Goal: Information Seeking & Learning: Learn about a topic

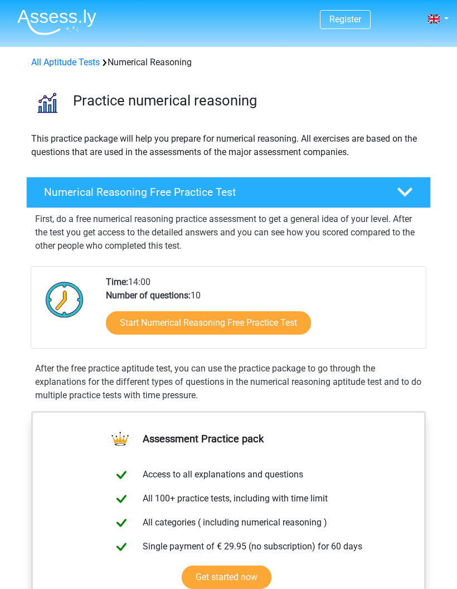
click at [340, 20] on link "Register" at bounding box center [346, 19] width 32 height 11
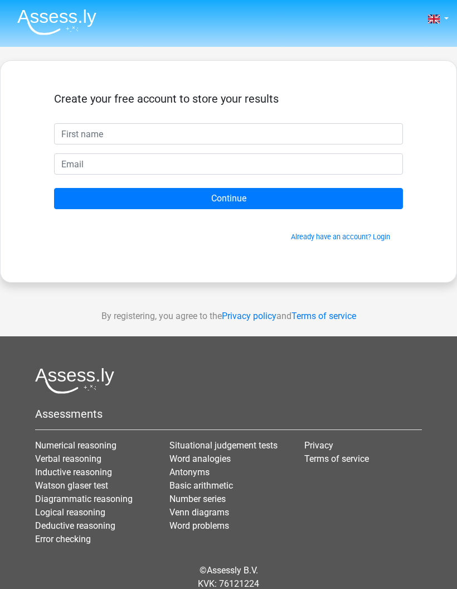
click at [380, 233] on link "Already have an account? Login" at bounding box center [340, 237] width 99 height 8
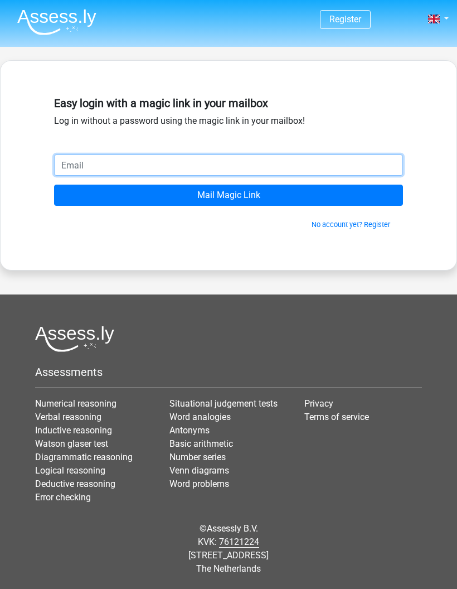
click at [68, 162] on input "email" at bounding box center [228, 164] width 349 height 21
paste input "thanatchai.cup@gmail.com"
type input "thanatchai.cup@gmail.com"
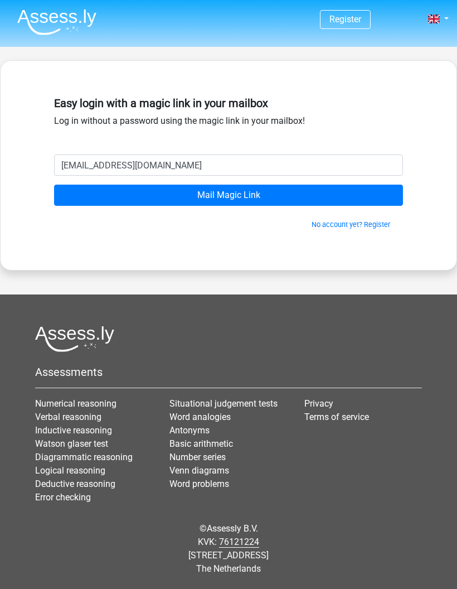
click at [264, 195] on input "Mail Magic Link" at bounding box center [228, 195] width 349 height 21
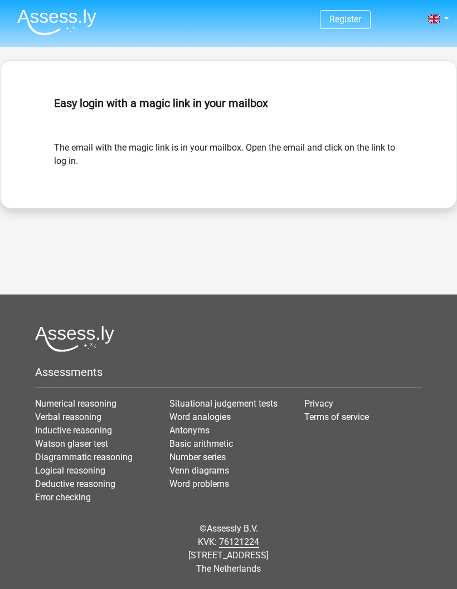
click at [388, 147] on form "The email with the magic link is in your mailbox. Open the email and click on t…" at bounding box center [228, 154] width 349 height 27
click at [396, 161] on form "The email with the magic link is in your mailbox. Open the email and click on t…" at bounding box center [228, 154] width 349 height 27
click at [359, 20] on link "Register" at bounding box center [346, 19] width 32 height 11
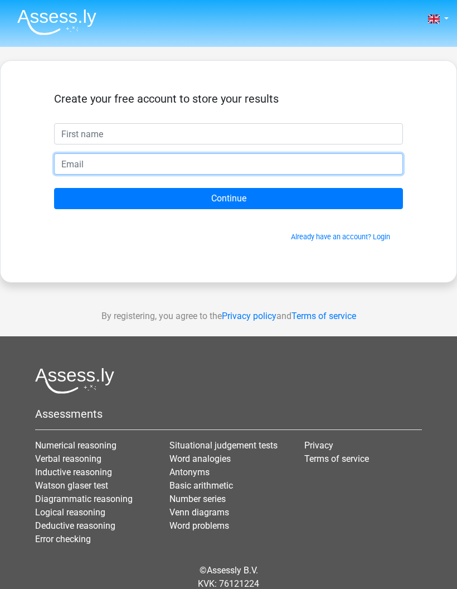
click at [309, 163] on input "email" at bounding box center [228, 163] width 349 height 21
click at [121, 166] on input "email" at bounding box center [228, 163] width 349 height 21
paste input "[EMAIL_ADDRESS][DOMAIN_NAME]"
type input "[EMAIL_ADDRESS][DOMAIN_NAME]"
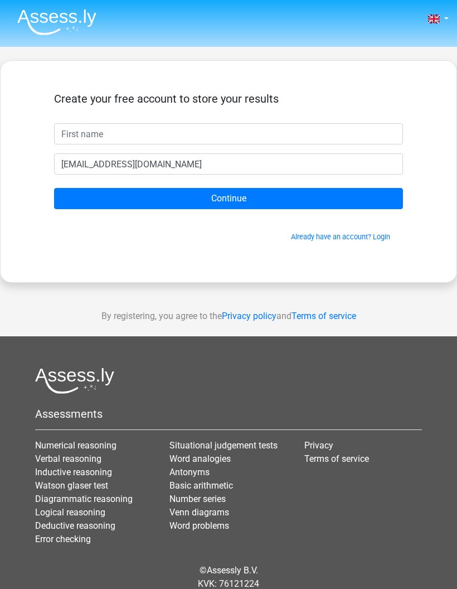
click at [247, 194] on input "Continue" at bounding box center [228, 198] width 349 height 21
click at [380, 238] on link "Already have an account? Login" at bounding box center [340, 237] width 99 height 8
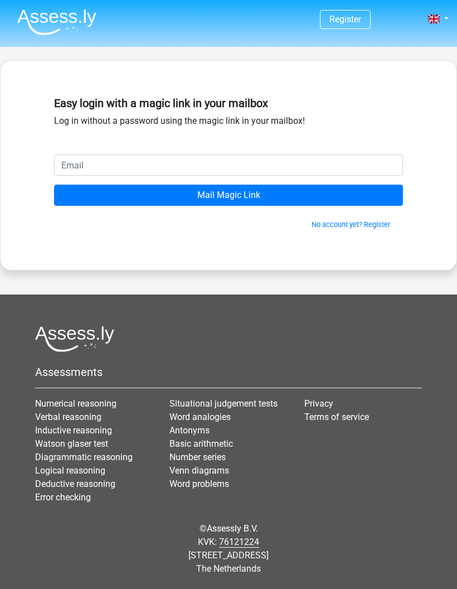
click at [300, 167] on input "email" at bounding box center [228, 164] width 349 height 21
click at [99, 163] on input "email" at bounding box center [228, 164] width 349 height 21
type input "[EMAIL_ADDRESS][DOMAIN_NAME]"
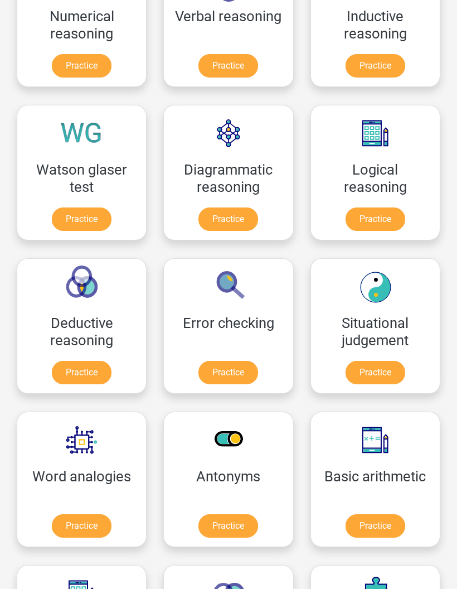
scroll to position [333, 0]
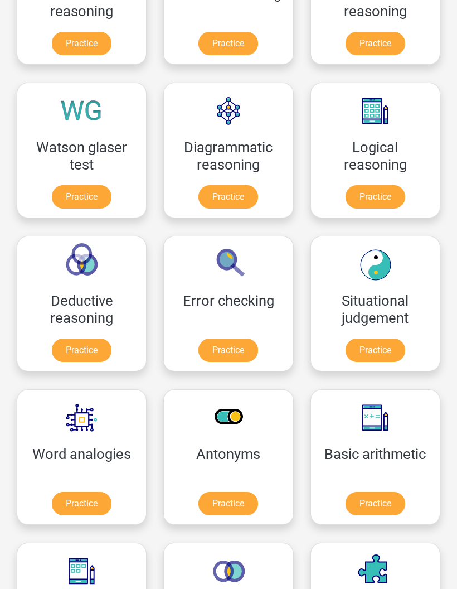
click at [386, 46] on link "Practice" at bounding box center [376, 43] width 60 height 23
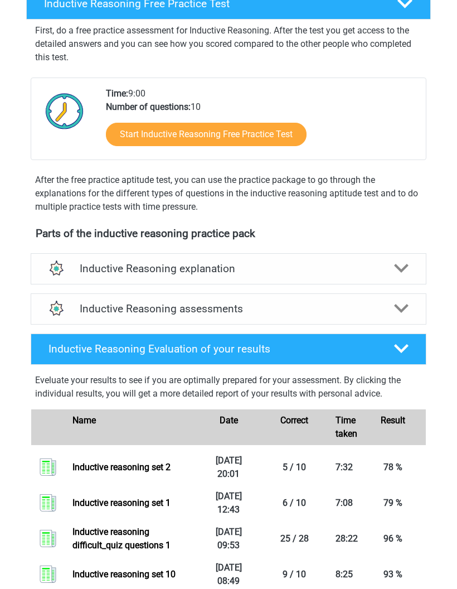
scroll to position [137, 0]
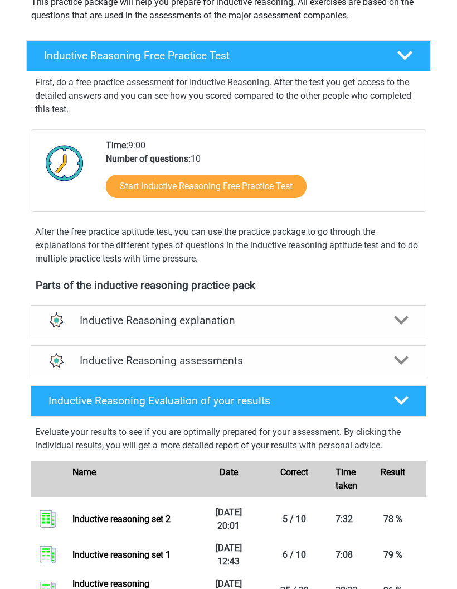
click at [279, 187] on link "Start Inductive Reasoning Free Practice Test" at bounding box center [206, 186] width 201 height 23
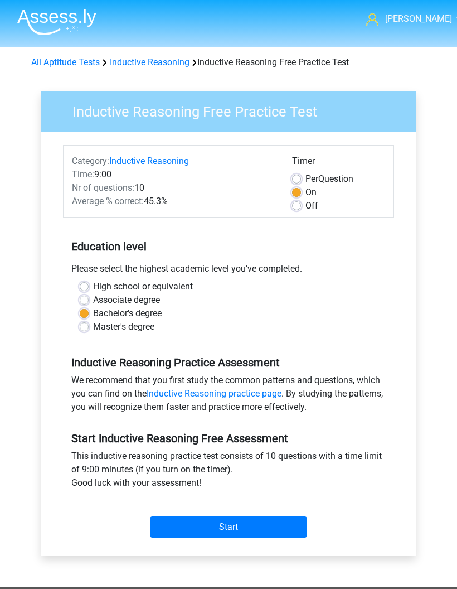
click at [221, 528] on input "Start" at bounding box center [228, 526] width 157 height 21
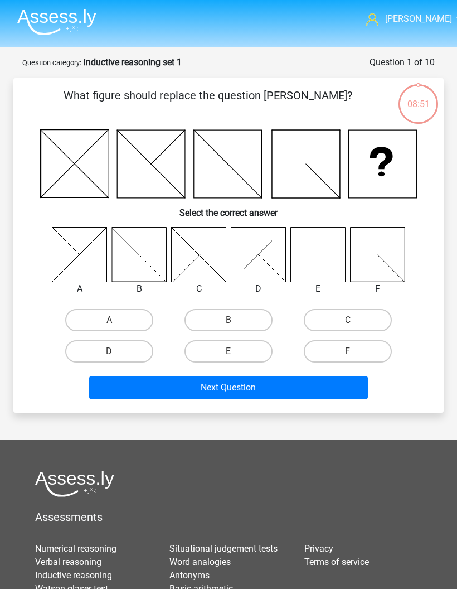
click at [250, 353] on label "E" at bounding box center [229, 351] width 88 height 22
click at [236, 353] on input "E" at bounding box center [232, 354] width 7 height 7
radio input "true"
click at [312, 383] on button "Next Question" at bounding box center [228, 387] width 279 height 23
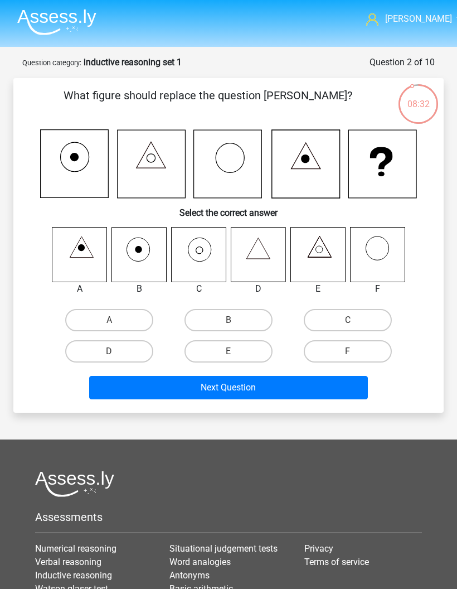
click at [208, 248] on icon at bounding box center [198, 254] width 55 height 55
click at [362, 318] on label "C" at bounding box center [348, 320] width 88 height 22
click at [355, 320] on input "C" at bounding box center [351, 323] width 7 height 7
radio input "true"
click at [318, 384] on button "Next Question" at bounding box center [228, 387] width 279 height 23
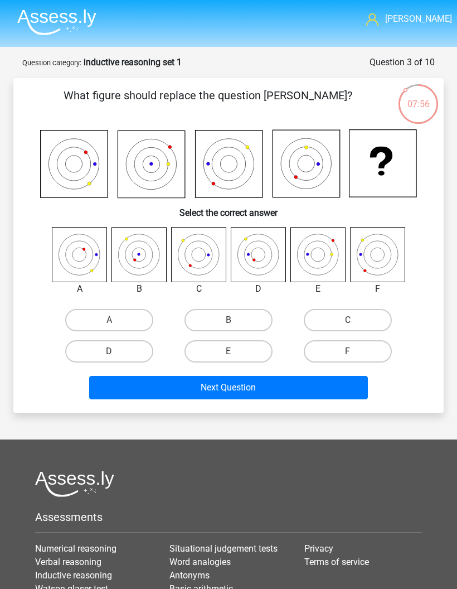
click at [248, 347] on label "E" at bounding box center [229, 351] width 88 height 22
click at [236, 351] on input "E" at bounding box center [232, 354] width 7 height 7
radio input "true"
click at [300, 384] on button "Next Question" at bounding box center [228, 387] width 279 height 23
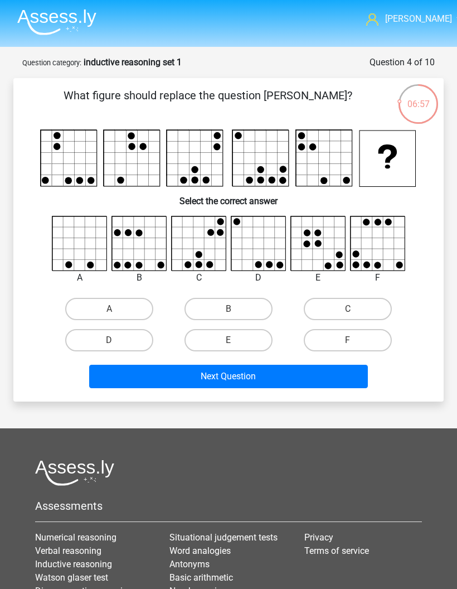
click at [278, 376] on button "Next Question" at bounding box center [228, 376] width 279 height 23
click at [233, 306] on label "B" at bounding box center [229, 309] width 88 height 22
click at [233, 309] on input "B" at bounding box center [232, 312] width 7 height 7
radio input "true"
click at [260, 374] on button "Next Question" at bounding box center [228, 376] width 279 height 23
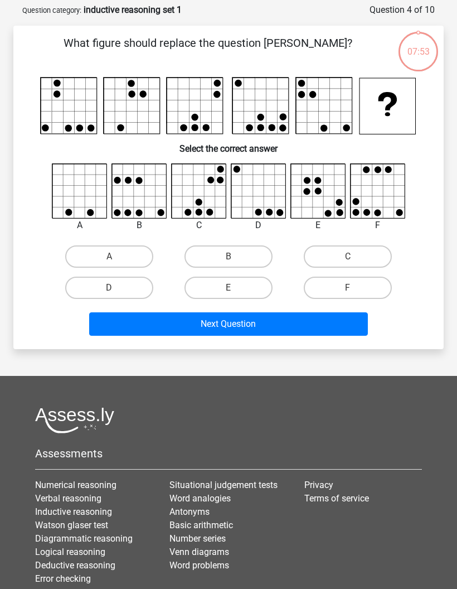
scroll to position [56, 0]
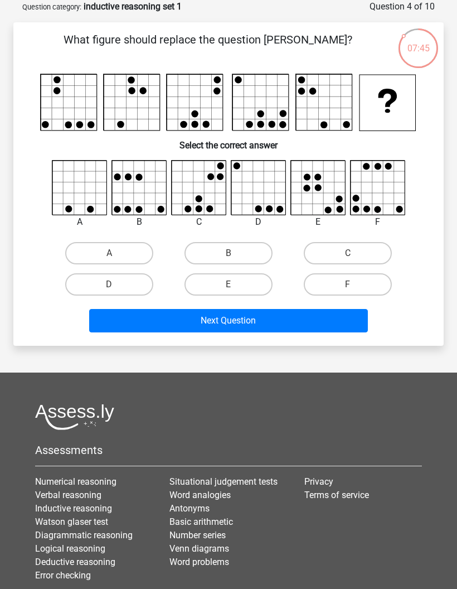
click at [243, 245] on label "B" at bounding box center [229, 253] width 88 height 22
click at [236, 253] on input "B" at bounding box center [232, 256] width 7 height 7
radio input "true"
click at [256, 322] on button "Next Question" at bounding box center [228, 320] width 279 height 23
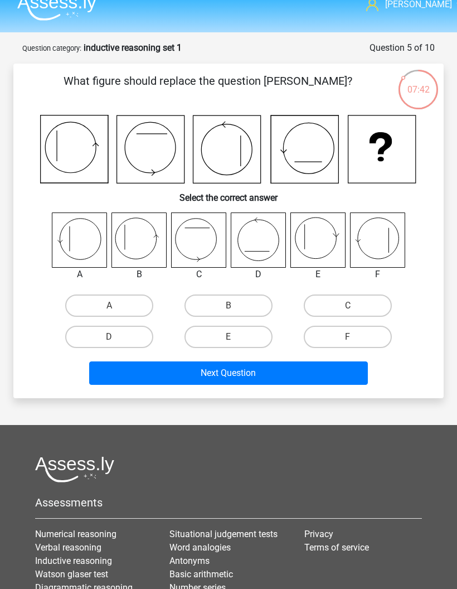
scroll to position [0, 0]
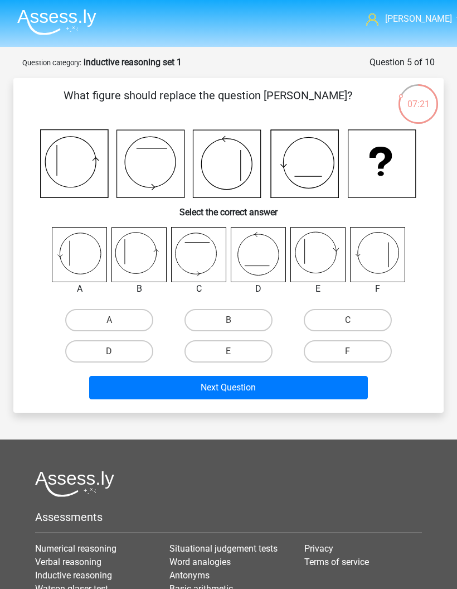
click at [104, 311] on label "A" at bounding box center [109, 320] width 88 height 22
click at [109, 320] on input "A" at bounding box center [112, 323] width 7 height 7
radio input "true"
click at [270, 391] on button "Next Question" at bounding box center [228, 387] width 279 height 23
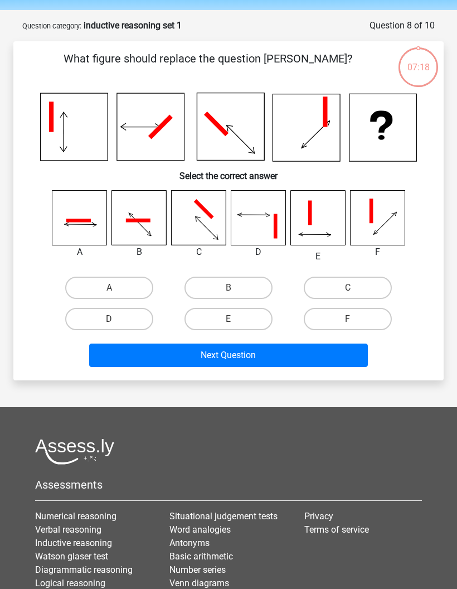
scroll to position [56, 0]
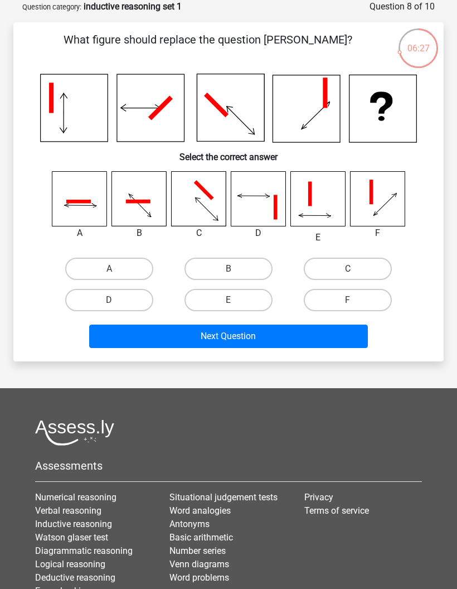
click at [254, 295] on label "E" at bounding box center [229, 300] width 88 height 22
click at [236, 300] on input "E" at bounding box center [232, 303] width 7 height 7
radio input "true"
click at [281, 341] on button "Next Question" at bounding box center [228, 335] width 279 height 23
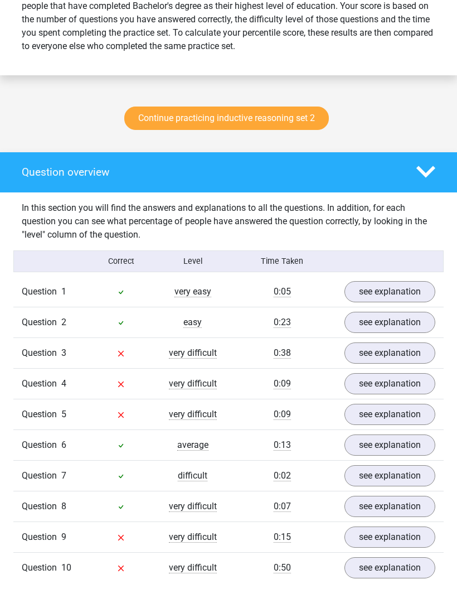
scroll to position [493, 0]
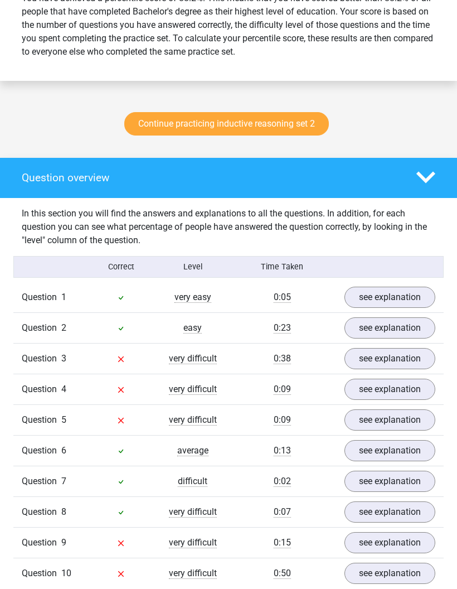
click at [377, 357] on link "see explanation" at bounding box center [390, 358] width 91 height 21
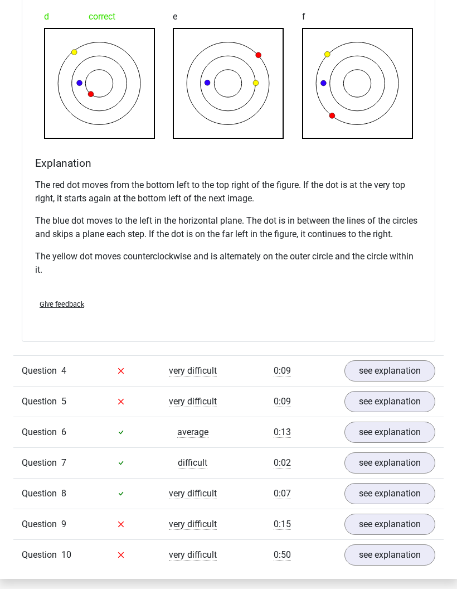
scroll to position [1140, 0]
click at [381, 364] on link "see explanation" at bounding box center [390, 370] width 91 height 21
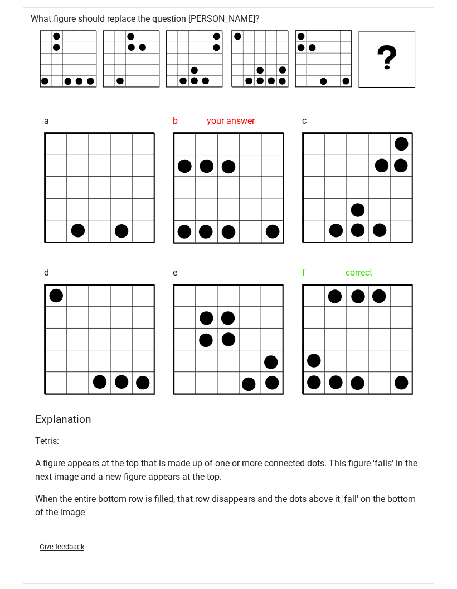
scroll to position [1513, 0]
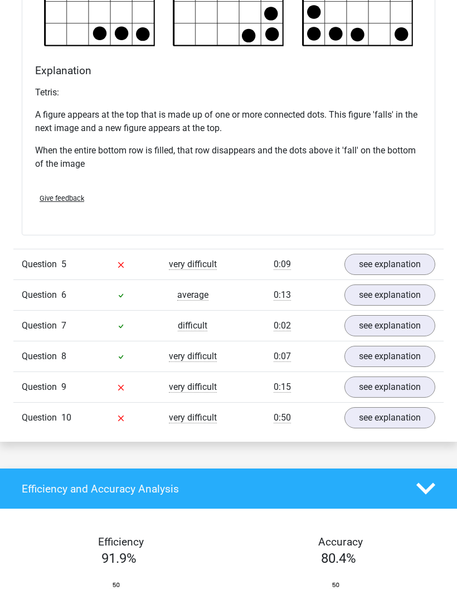
click at [398, 264] on link "see explanation" at bounding box center [390, 264] width 91 height 21
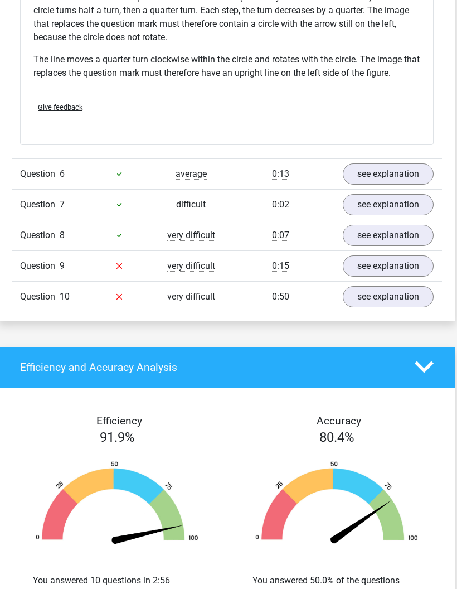
scroll to position [2602, 2]
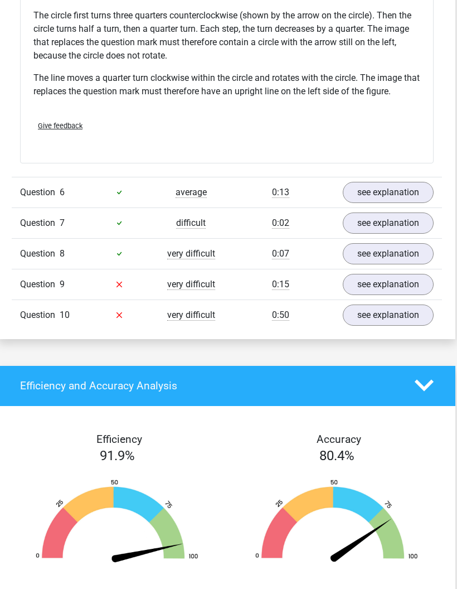
click at [381, 284] on link "see explanation" at bounding box center [388, 284] width 91 height 21
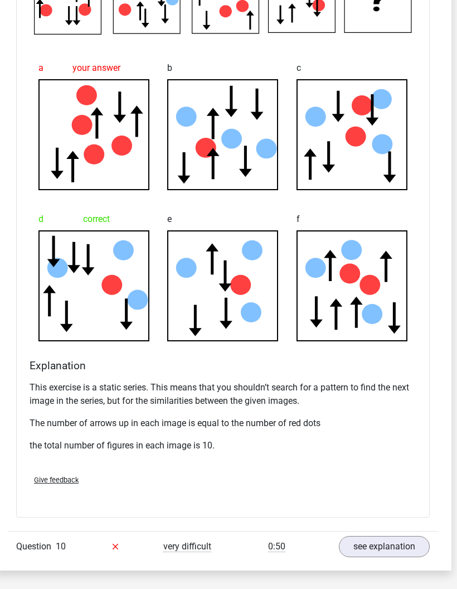
scroll to position [2972, 6]
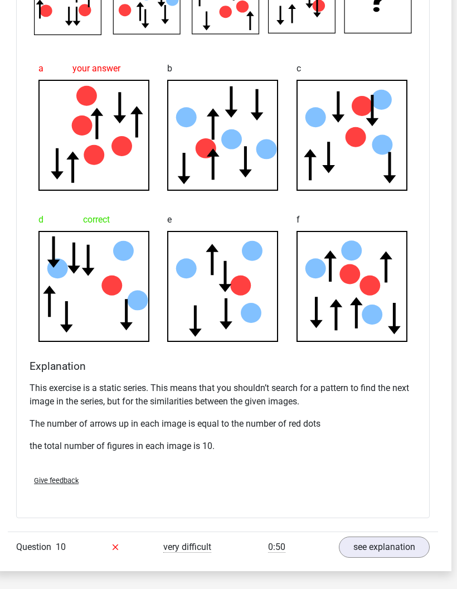
click at [360, 549] on link "see explanation" at bounding box center [384, 546] width 91 height 21
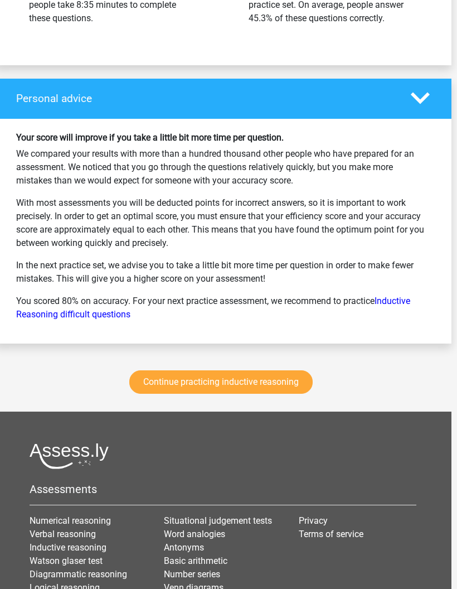
scroll to position [4424, 6]
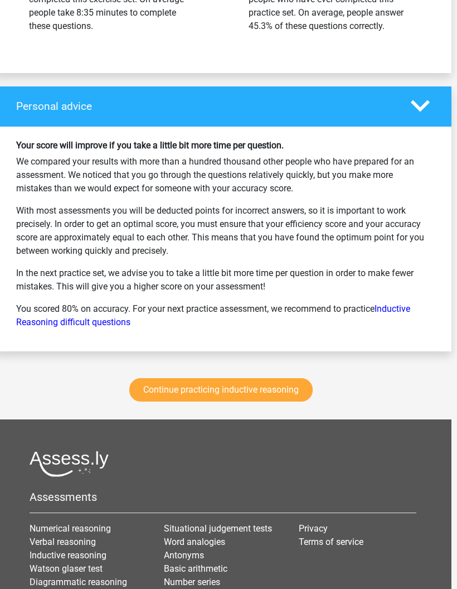
click at [279, 391] on link "Continue practicing inductive reasoning" at bounding box center [220, 389] width 183 height 23
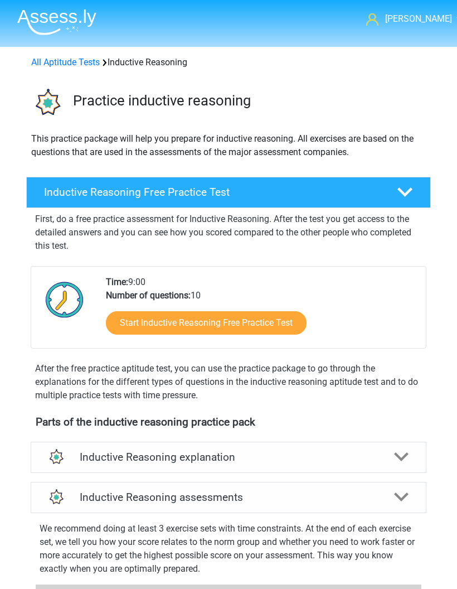
scroll to position [477, 0]
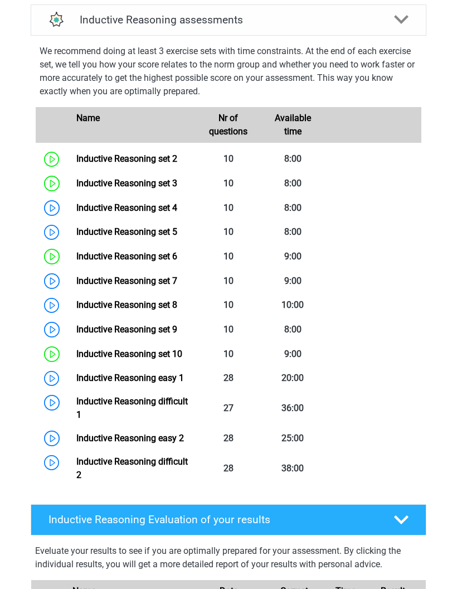
click at [76, 157] on link "Inductive Reasoning set 2" at bounding box center [126, 158] width 101 height 11
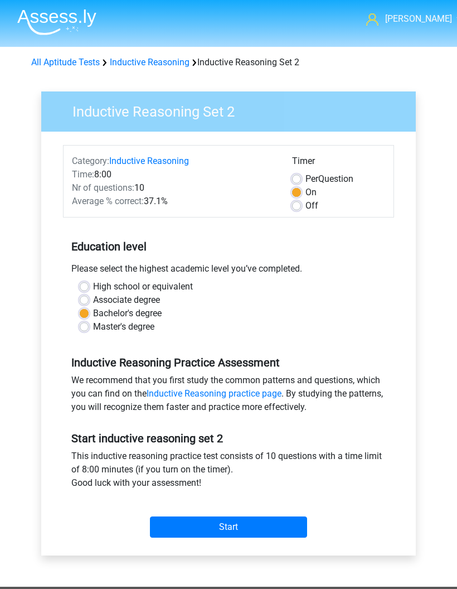
click at [263, 527] on input "Start" at bounding box center [228, 526] width 157 height 21
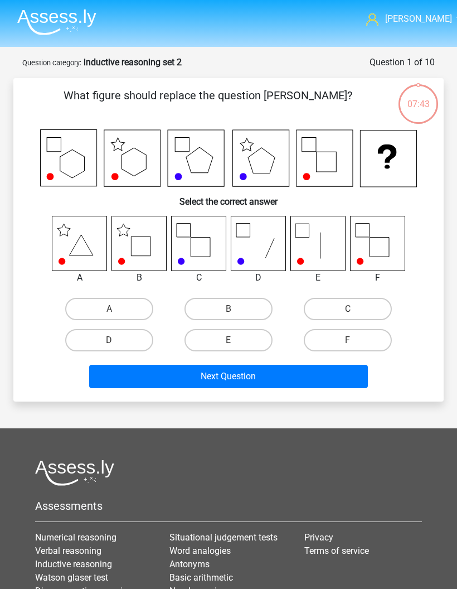
click at [251, 307] on label "B" at bounding box center [229, 309] width 88 height 22
click at [236, 309] on input "B" at bounding box center [232, 312] width 7 height 7
radio input "true"
click at [255, 375] on button "Next Question" at bounding box center [228, 376] width 279 height 23
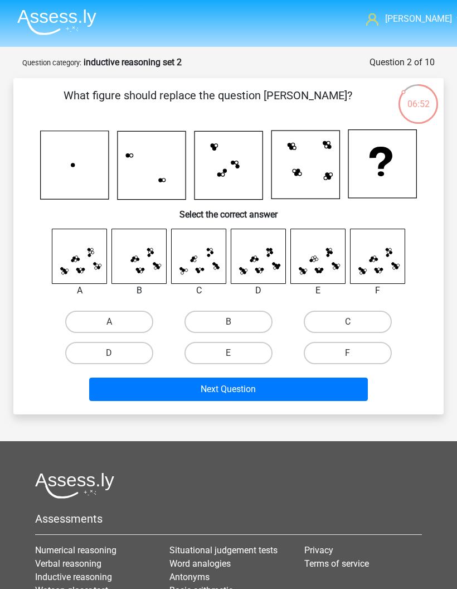
click at [360, 347] on label "F" at bounding box center [348, 353] width 88 height 22
click at [355, 353] on input "F" at bounding box center [351, 356] width 7 height 7
radio input "true"
click at [314, 388] on button "Next Question" at bounding box center [228, 388] width 279 height 23
